Goal: Task Accomplishment & Management: Manage account settings

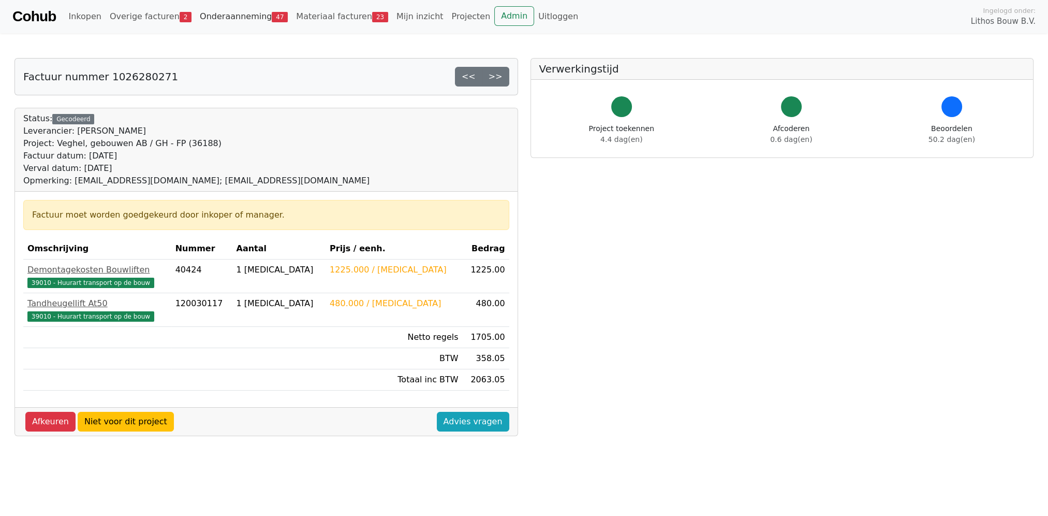
click at [244, 19] on link "Onderaanneming 47" at bounding box center [244, 16] width 96 height 21
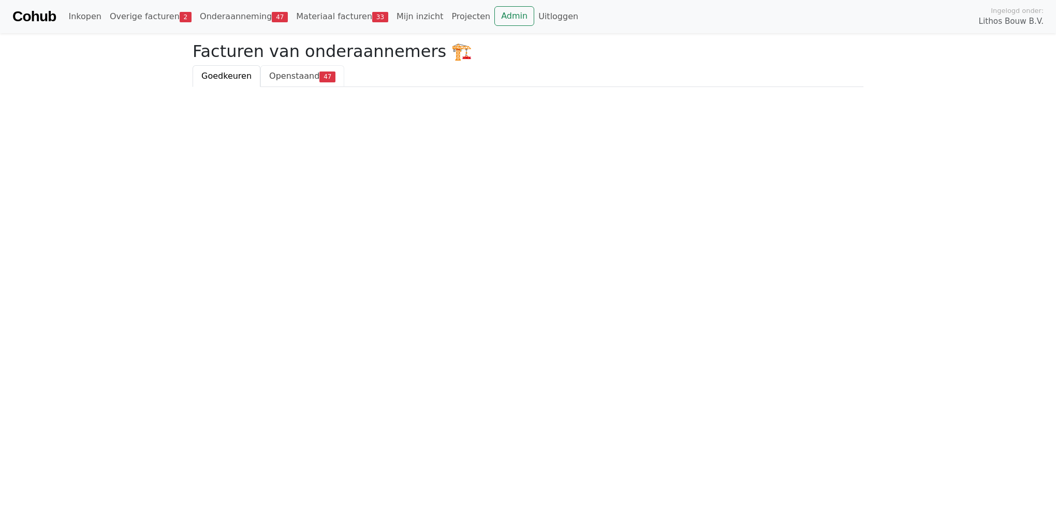
click at [296, 82] on link "Openstaand 47" at bounding box center [302, 76] width 84 height 22
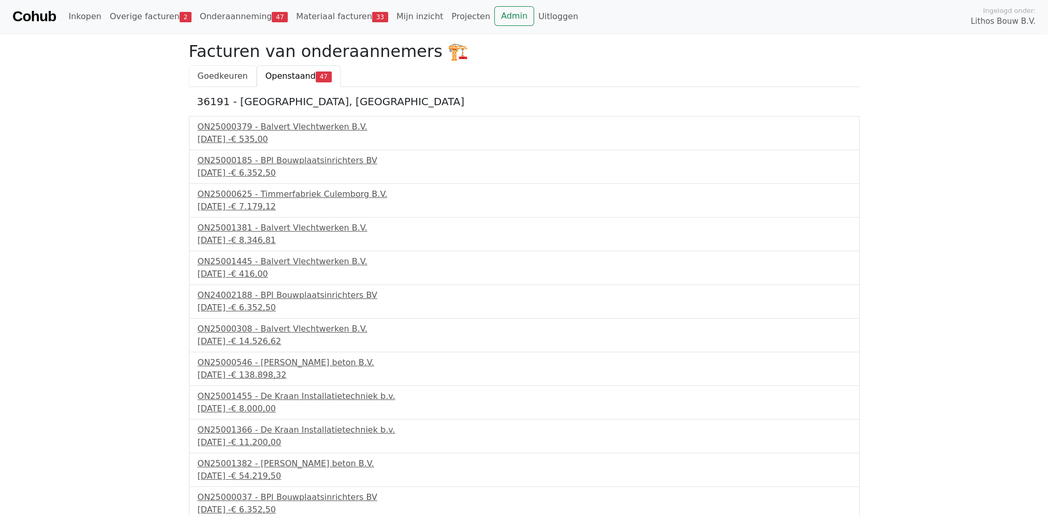
click at [220, 77] on span "Goedkeuren" at bounding box center [223, 76] width 50 height 10
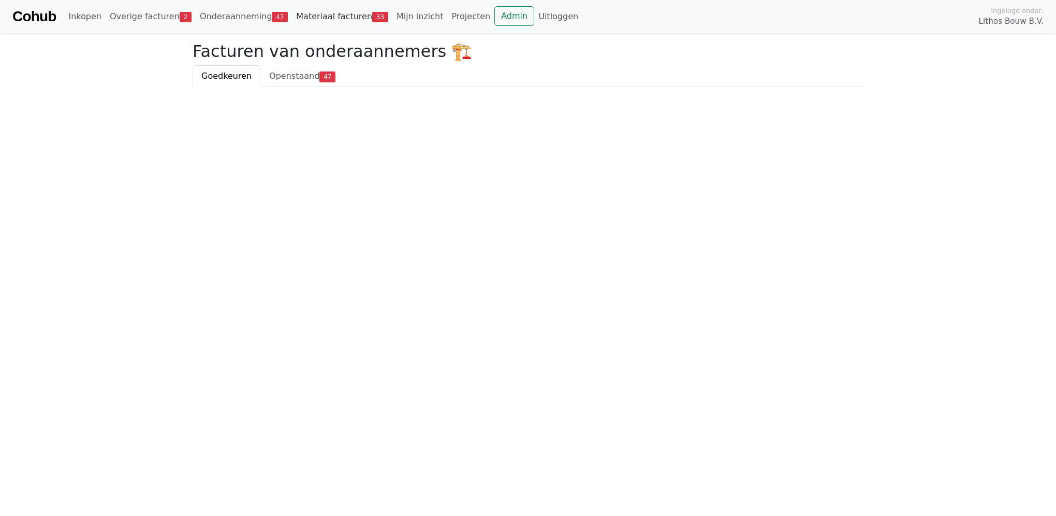
click at [308, 17] on link "Materiaal facturen 33" at bounding box center [342, 16] width 100 height 21
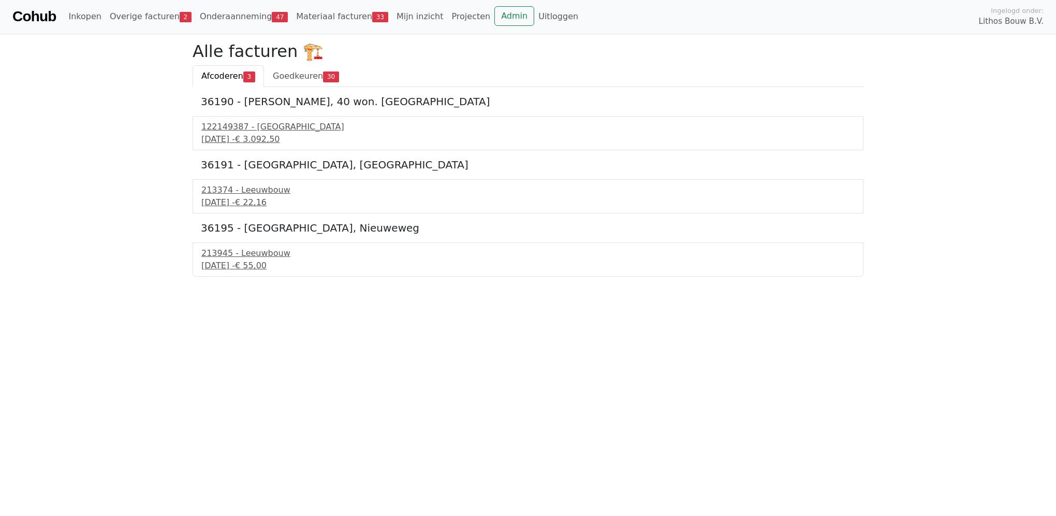
click at [293, 77] on span "Goedkeuren" at bounding box center [298, 76] width 50 height 10
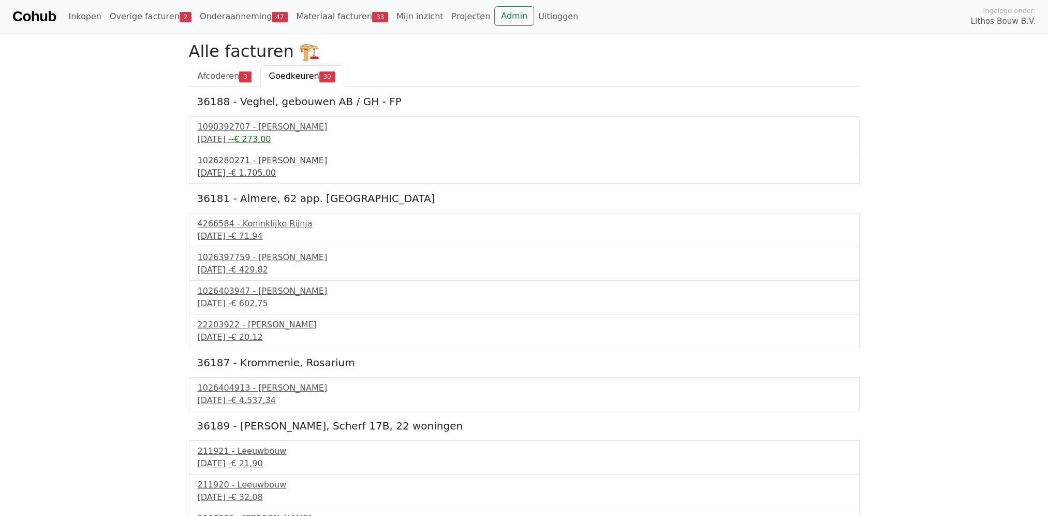
click at [263, 171] on span "€ 1.705,00" at bounding box center [253, 173] width 45 height 10
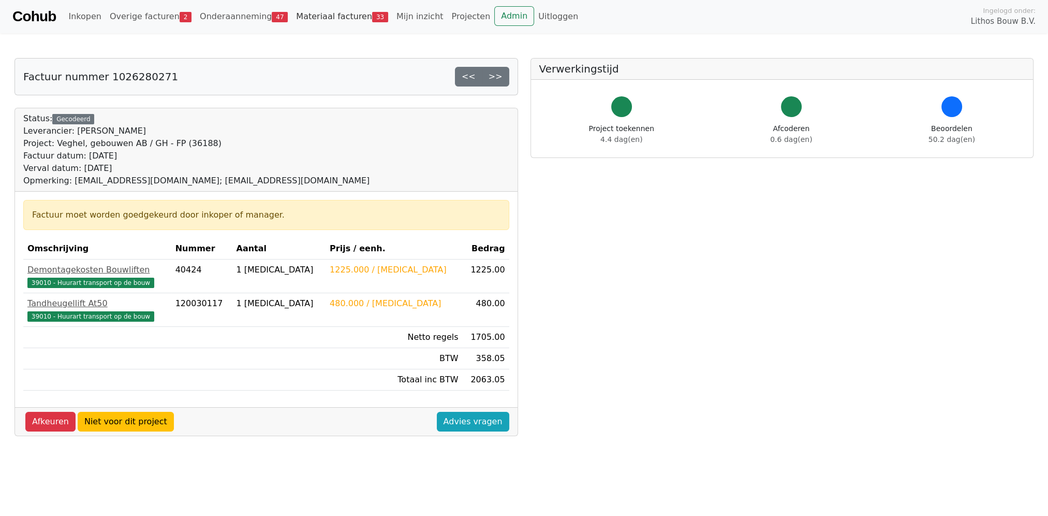
click at [301, 12] on link "Materiaal facturen 33" at bounding box center [342, 16] width 100 height 21
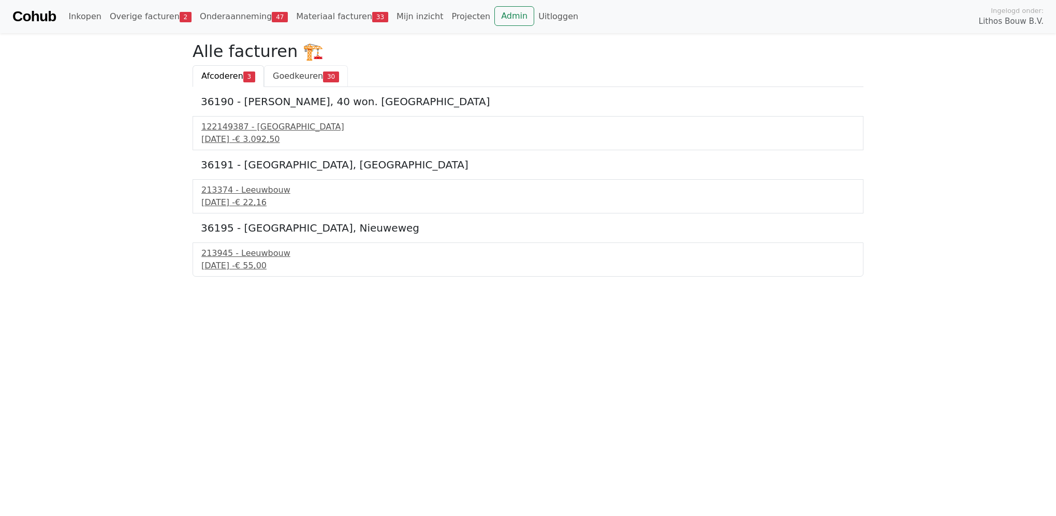
click at [292, 75] on span "Goedkeuren" at bounding box center [298, 76] width 50 height 10
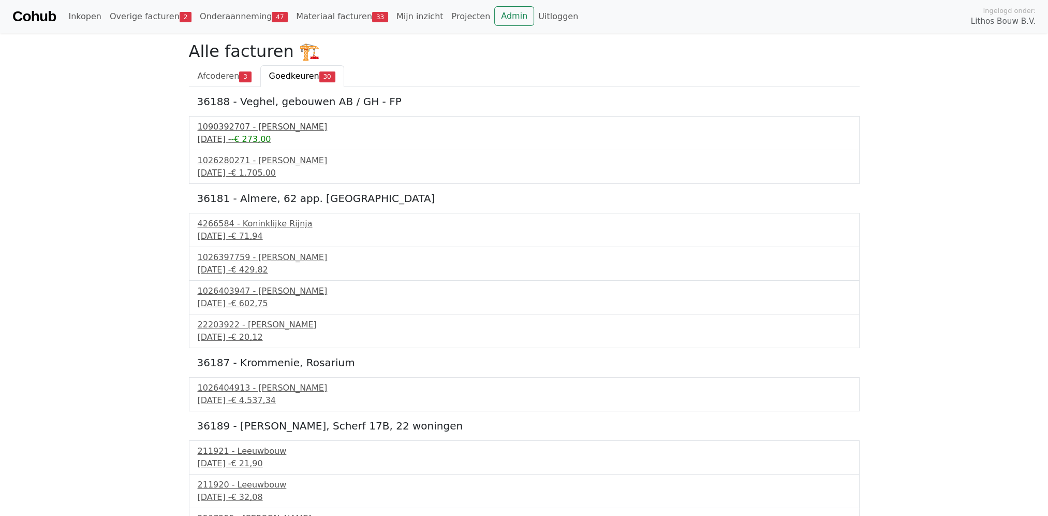
click at [271, 135] on span "-€ 273,00" at bounding box center [251, 139] width 40 height 10
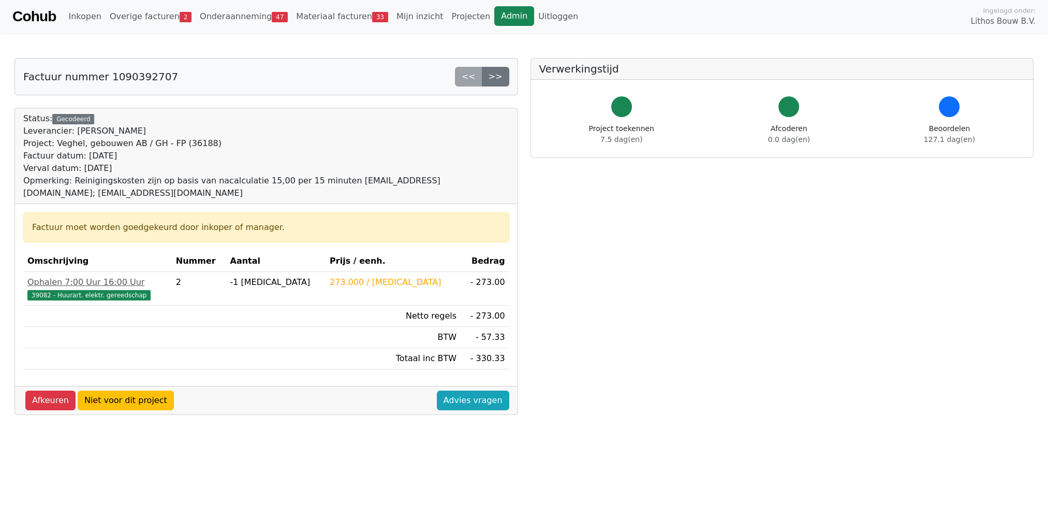
click at [494, 21] on link "Admin" at bounding box center [514, 16] width 40 height 20
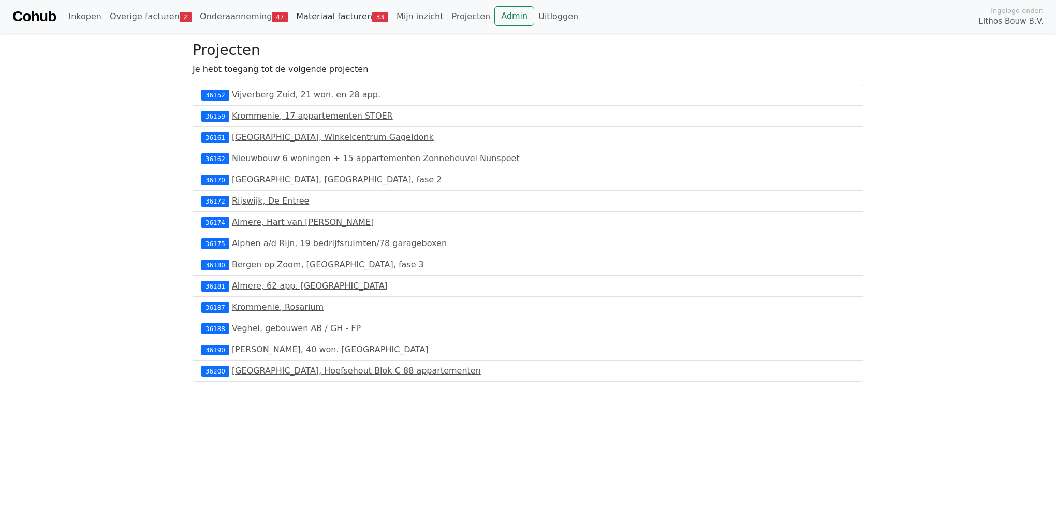
click at [317, 19] on link "Materiaal facturen 33" at bounding box center [342, 16] width 100 height 21
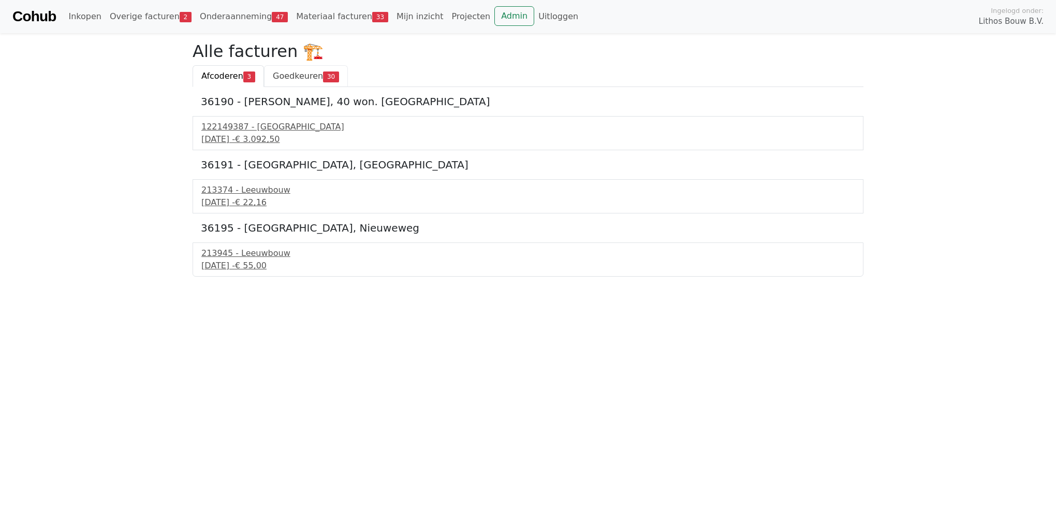
click at [298, 81] on span "Goedkeuren" at bounding box center [298, 76] width 50 height 10
